Goal: Register for event/course

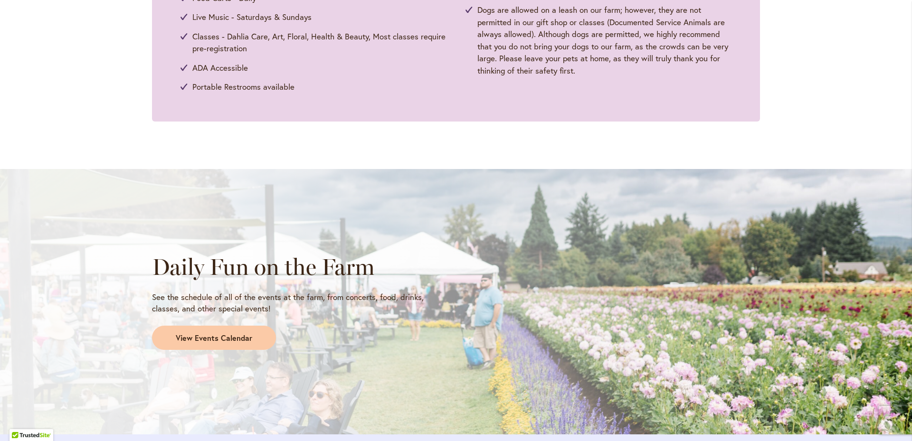
scroll to position [769, 0]
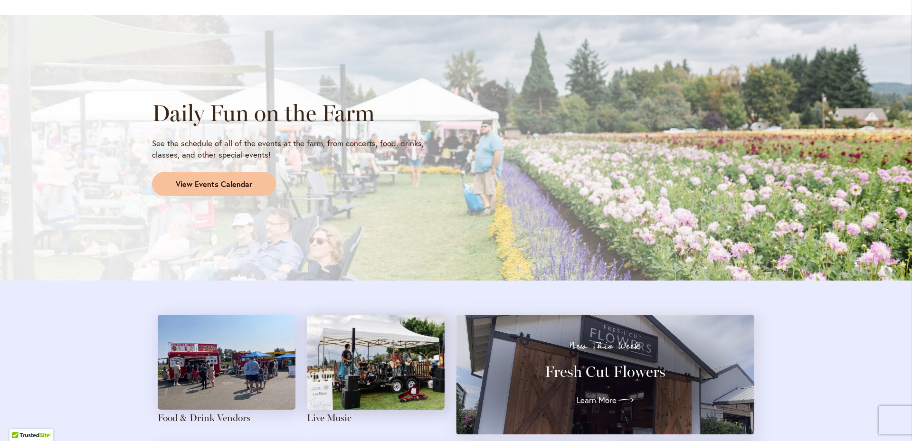
click at [220, 188] on span "View Events Calendar" at bounding box center [214, 184] width 76 height 11
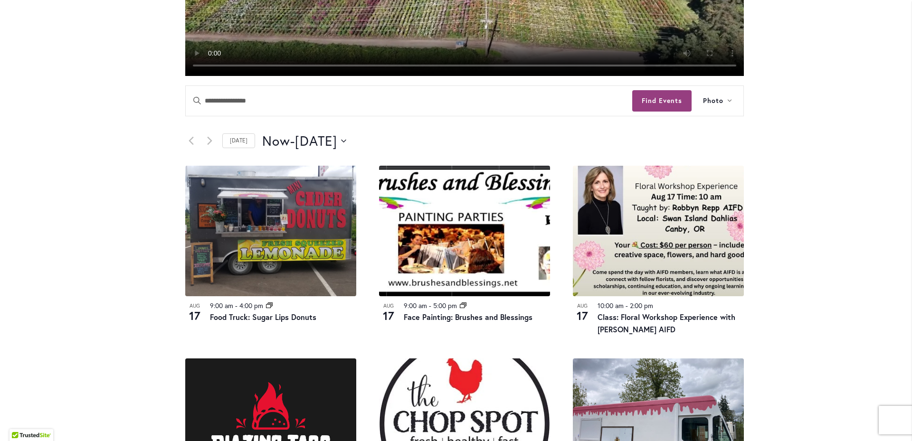
scroll to position [370, 0]
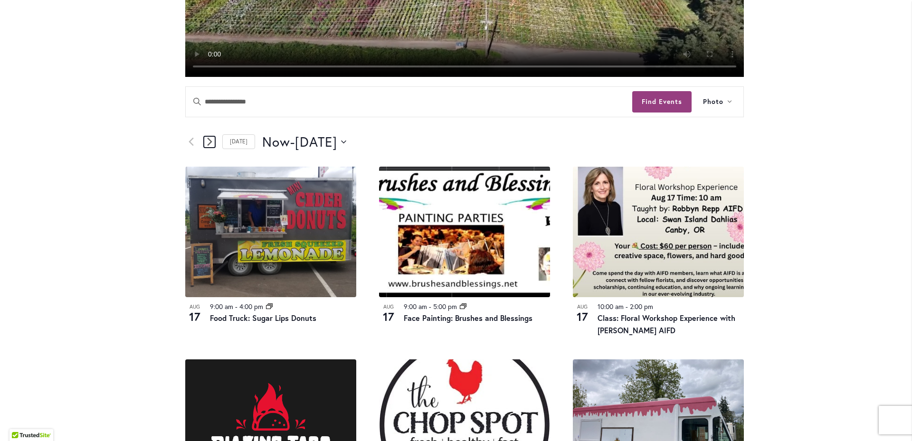
click at [207, 142] on icon "Next Events" at bounding box center [209, 142] width 5 height 8
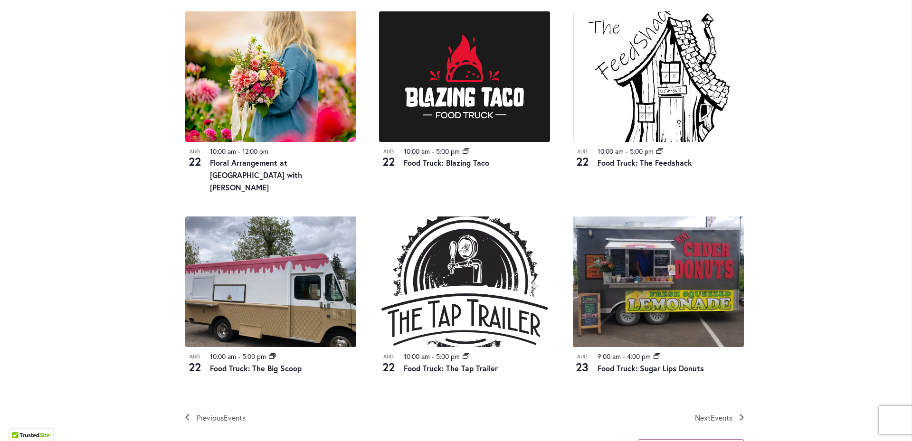
scroll to position [933, 0]
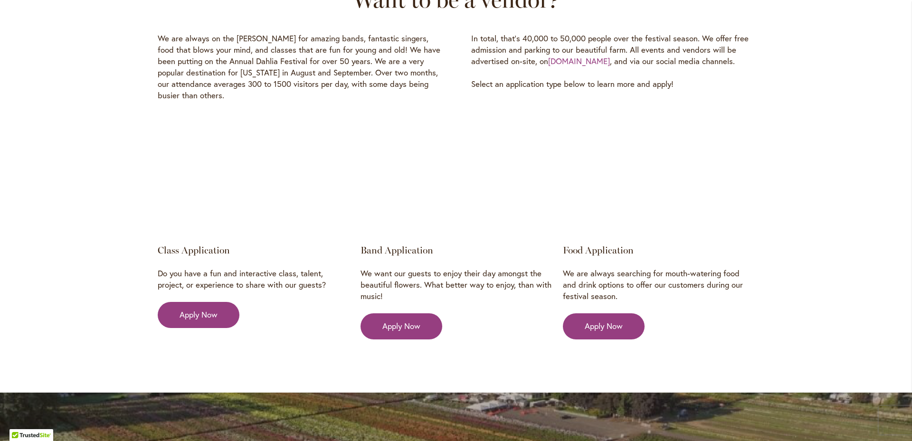
scroll to position [1539, 0]
